Goal: Information Seeking & Learning: Learn about a topic

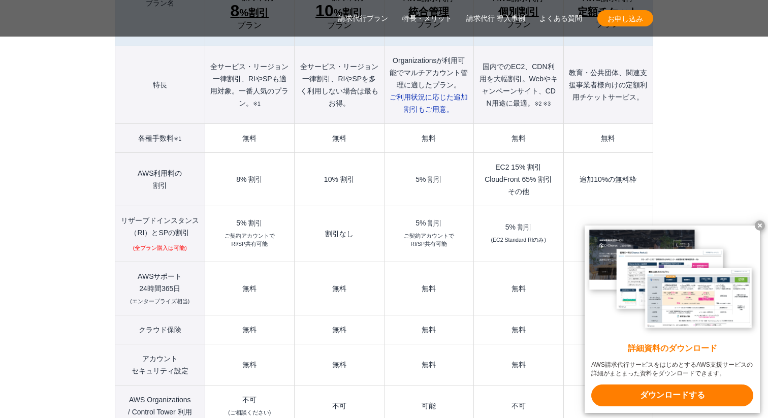
scroll to position [1238, 0]
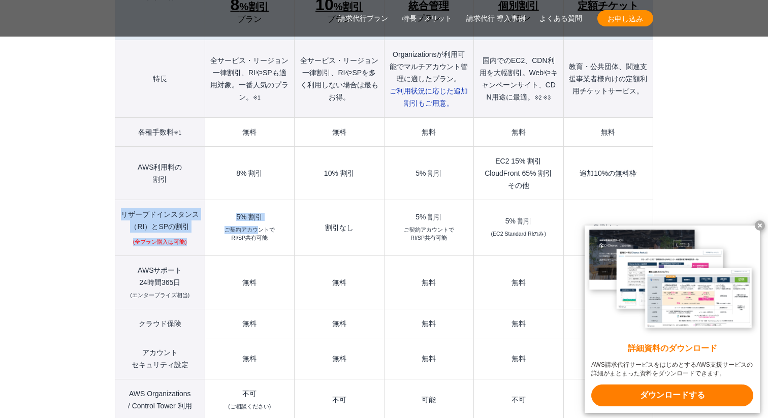
drag, startPoint x: 122, startPoint y: 194, endPoint x: 258, endPoint y: 210, distance: 136.6
click at [258, 210] on tr "リザーブドインスタンス （[GEOGRAPHIC_DATA]）とSPの割引 (全プラン購入は可能) 5% 割引 ご契約アカウントで RI/SP共有可能 割引な…" at bounding box center [384, 228] width 538 height 56
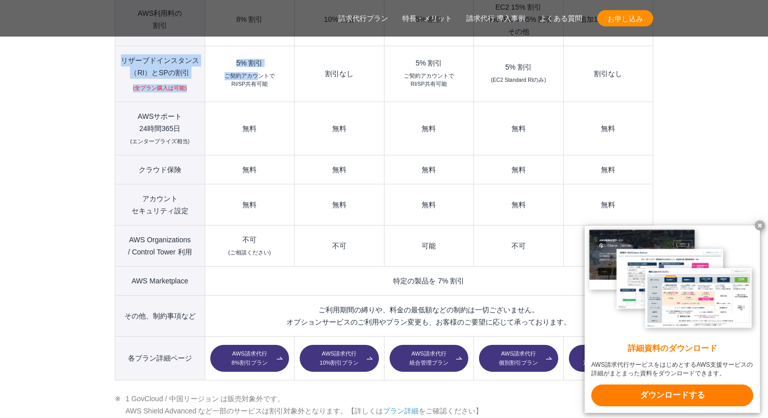
scroll to position [1428, 0]
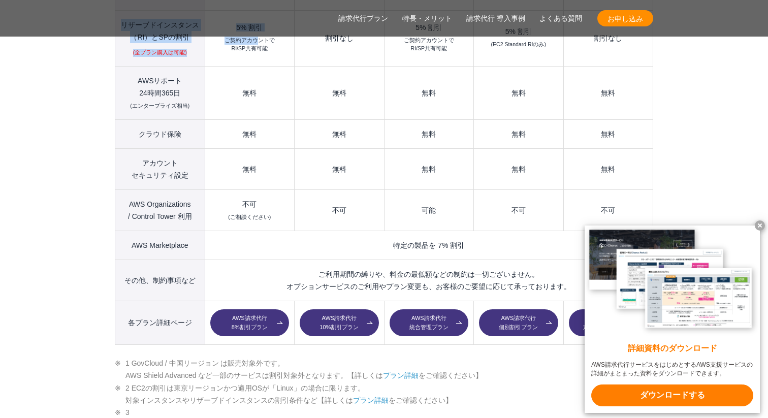
click at [243, 309] on link "AWS請求代行 8%割引プラン" at bounding box center [249, 322] width 79 height 27
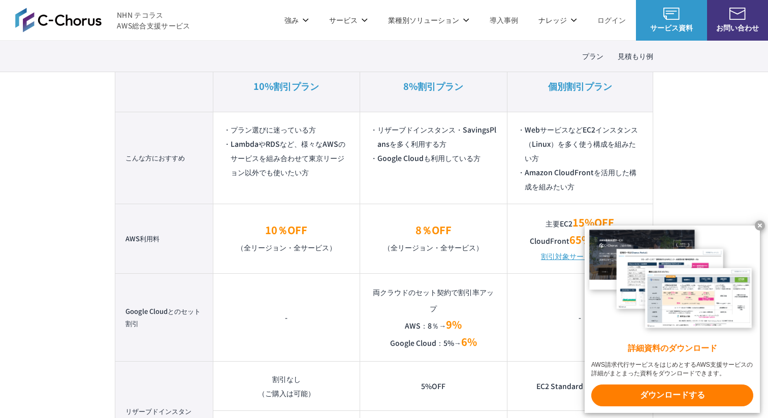
scroll to position [694, 0]
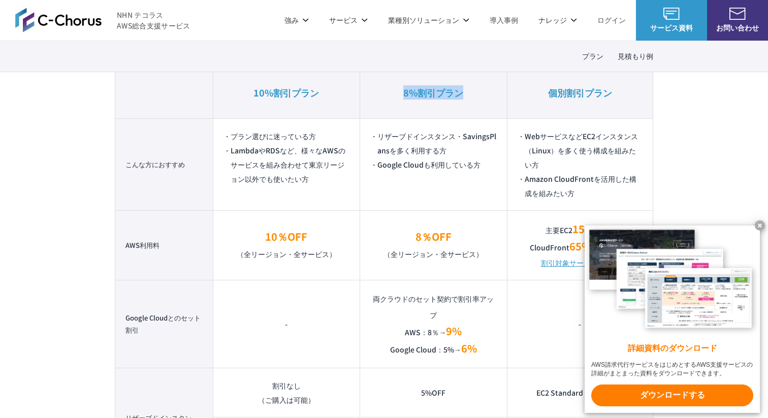
drag, startPoint x: 405, startPoint y: 93, endPoint x: 478, endPoint y: 99, distance: 73.3
click at [478, 99] on th "8%割引プラン" at bounding box center [433, 93] width 147 height 52
drag, startPoint x: 483, startPoint y: 167, endPoint x: 368, endPoint y: 165, distance: 115.4
click at [368, 165] on td "リザーブドインスタンス・SavingsPlansを多く利用する方 Google Cloudも利用している方" at bounding box center [433, 164] width 147 height 92
click at [441, 164] on li "Google Cloudも利用している方" at bounding box center [433, 165] width 126 height 14
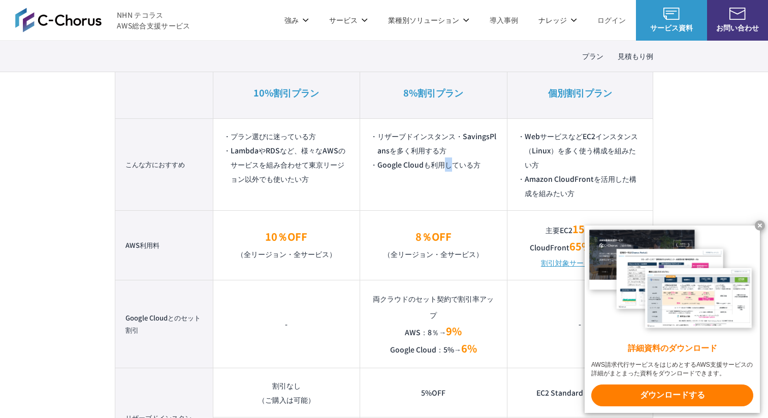
click at [441, 164] on li "Google Cloudも利用している方" at bounding box center [433, 165] width 126 height 14
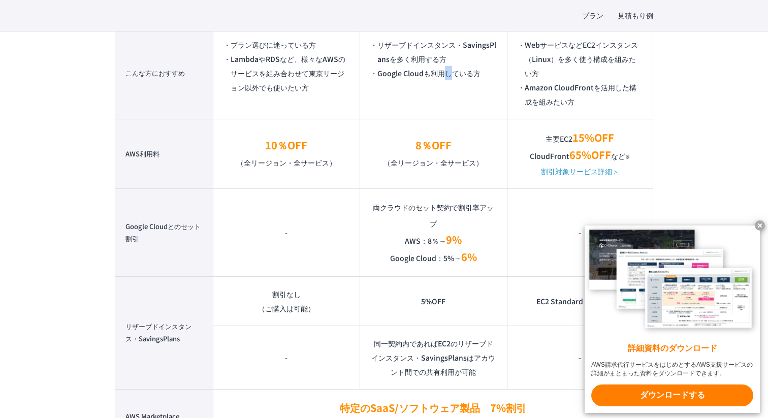
scroll to position [787, 0]
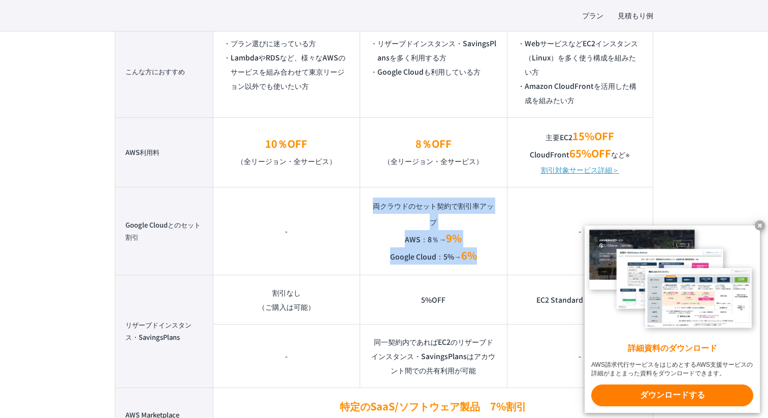
drag, startPoint x: 481, startPoint y: 258, endPoint x: 372, endPoint y: 210, distance: 119.0
click at [372, 210] on td "両クラウドのセット契約で割引率アップ AWS：8％→ 9% Google Cloud：5%→ 6%" at bounding box center [433, 231] width 147 height 88
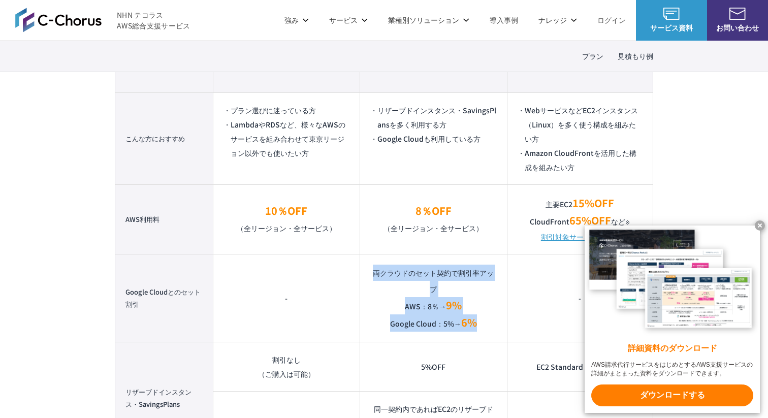
scroll to position [686, 0]
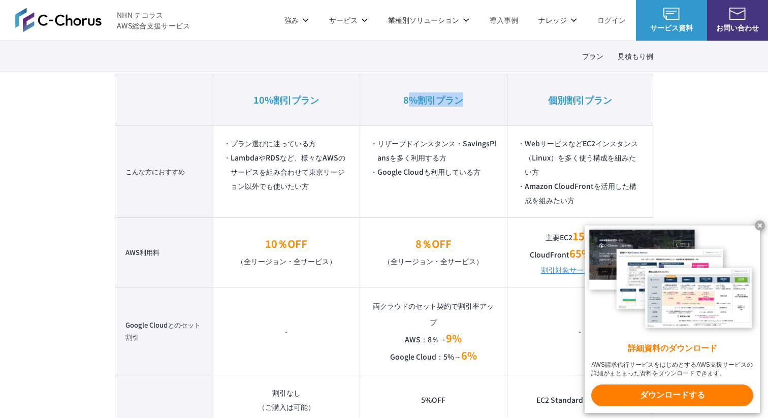
drag, startPoint x: 412, startPoint y: 99, endPoint x: 480, endPoint y: 98, distance: 67.6
click at [481, 98] on th "8%割引プラン" at bounding box center [433, 100] width 147 height 52
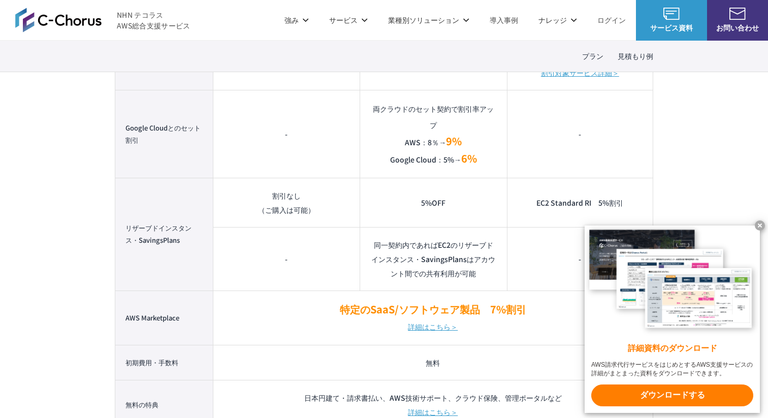
scroll to position [881, 0]
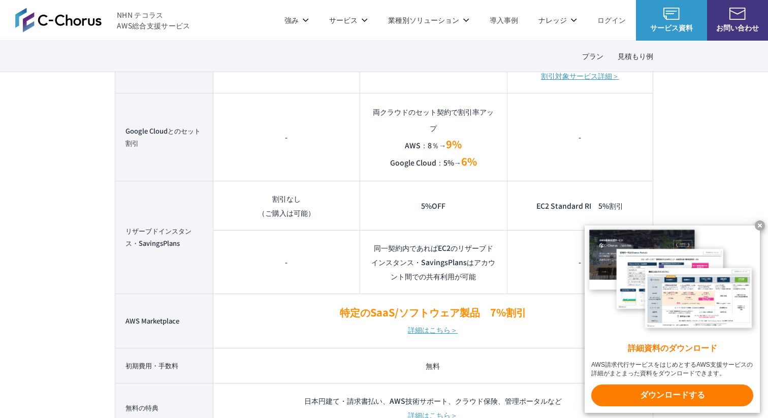
click at [482, 163] on td "両クラウドのセット契約で割引率アップ AWS：8％→ 9% Google Cloud：5%→ 6%" at bounding box center [433, 137] width 147 height 88
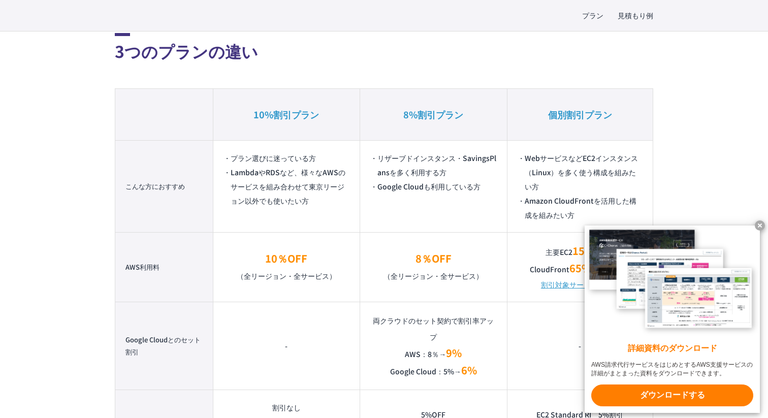
scroll to position [680, 0]
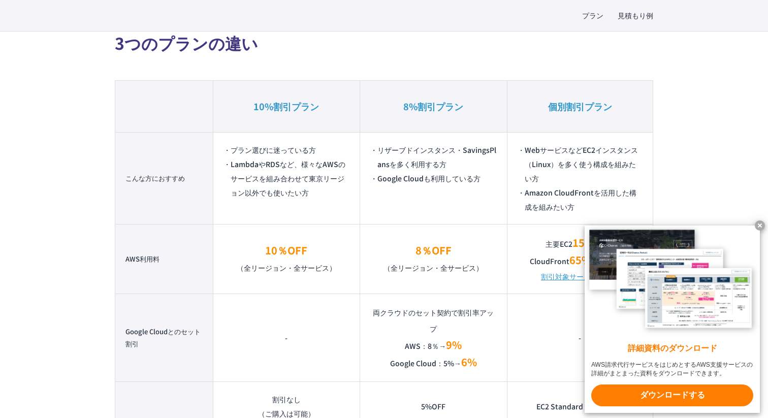
click at [759, 224] on x-t at bounding box center [760, 226] width 10 height 10
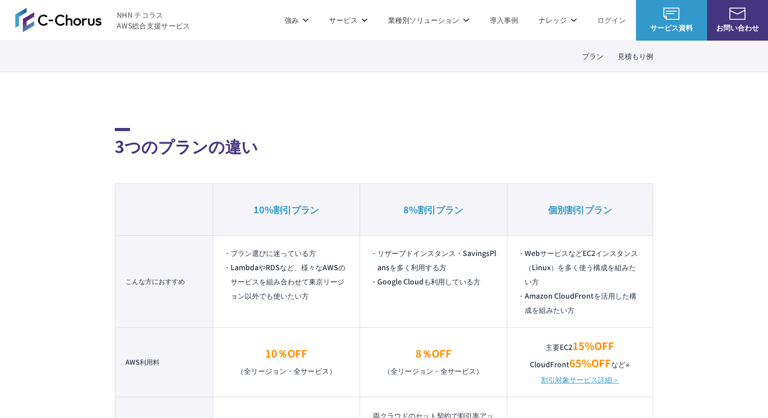
scroll to position [570, 0]
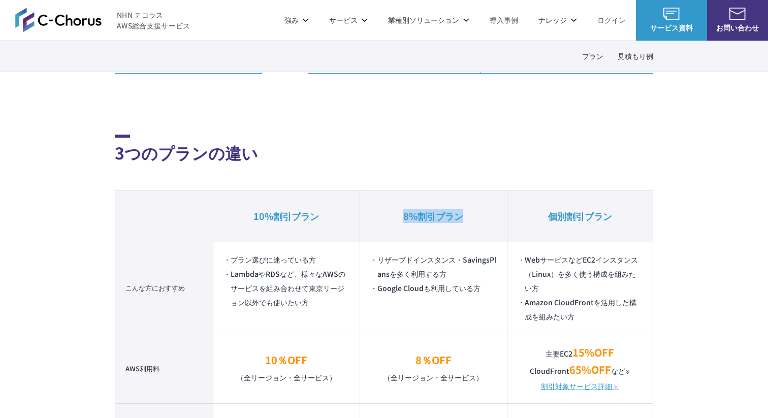
drag, startPoint x: 400, startPoint y: 217, endPoint x: 465, endPoint y: 217, distance: 65.0
click at [466, 217] on th "8%割引プラン" at bounding box center [433, 216] width 147 height 52
copy em "8%割引プラン"
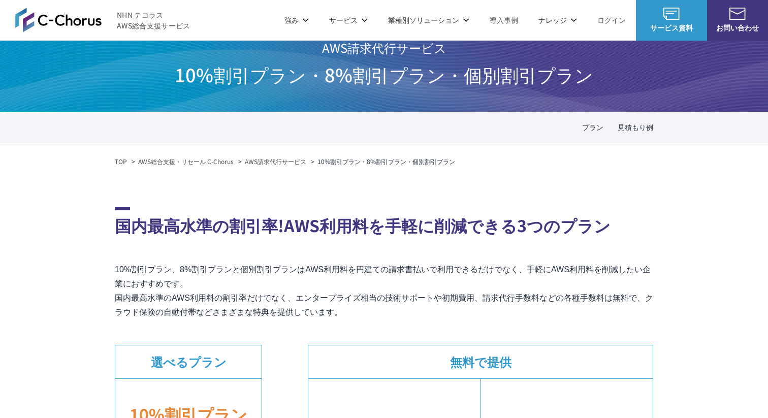
scroll to position [0, 0]
